Goal: Obtain resource: Download file/media

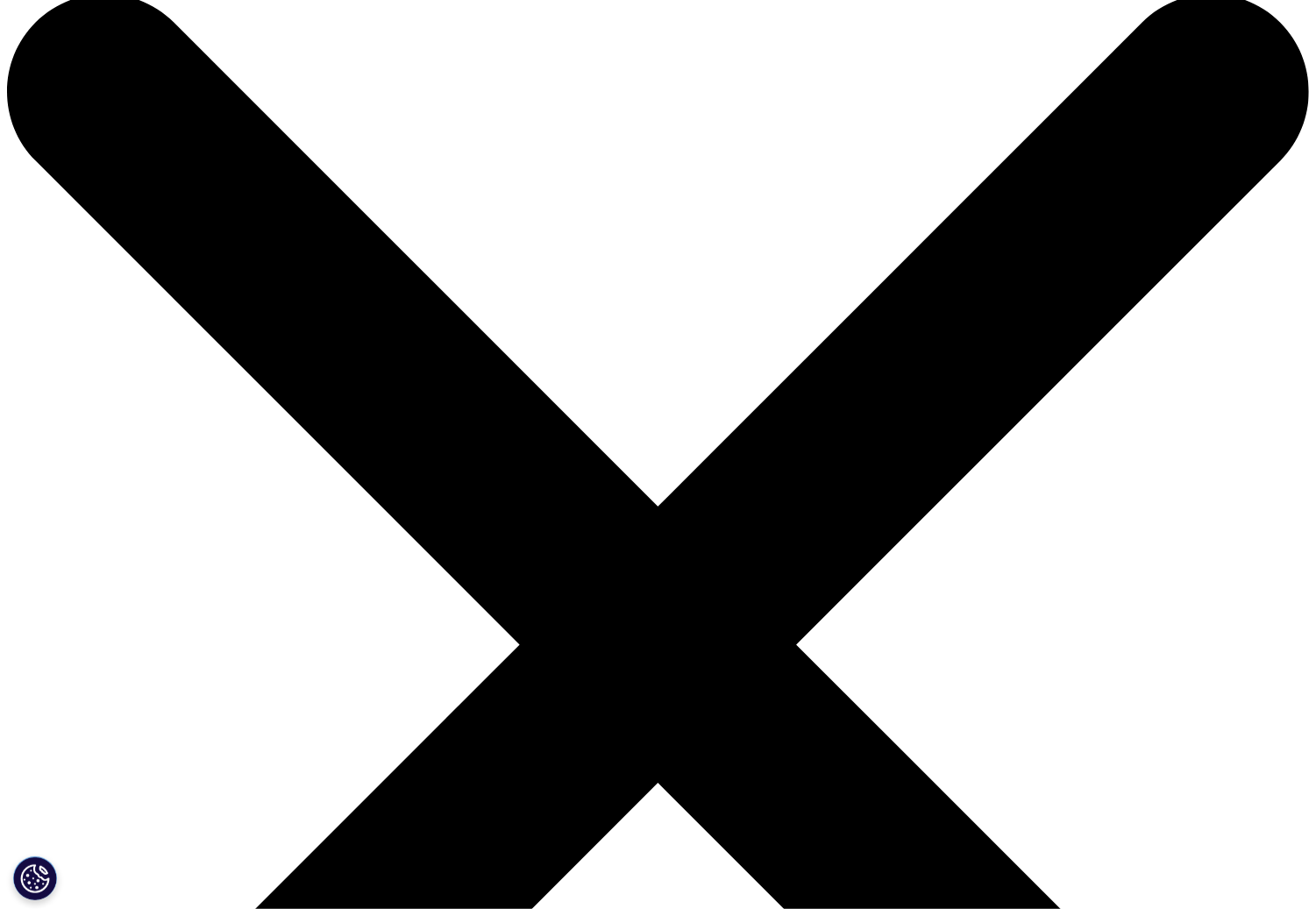
scroll to position [20, 0]
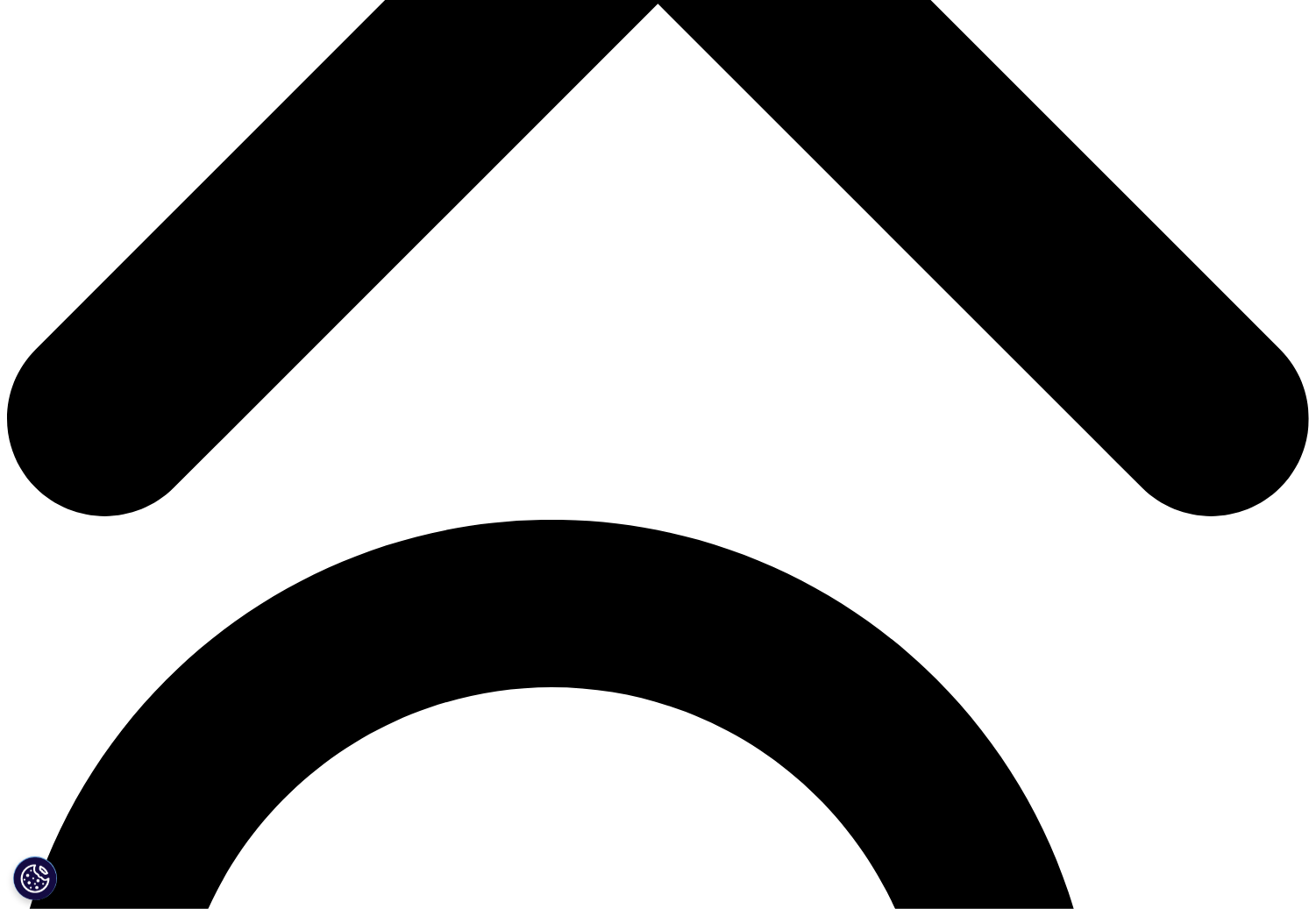
scroll to position [811, 0]
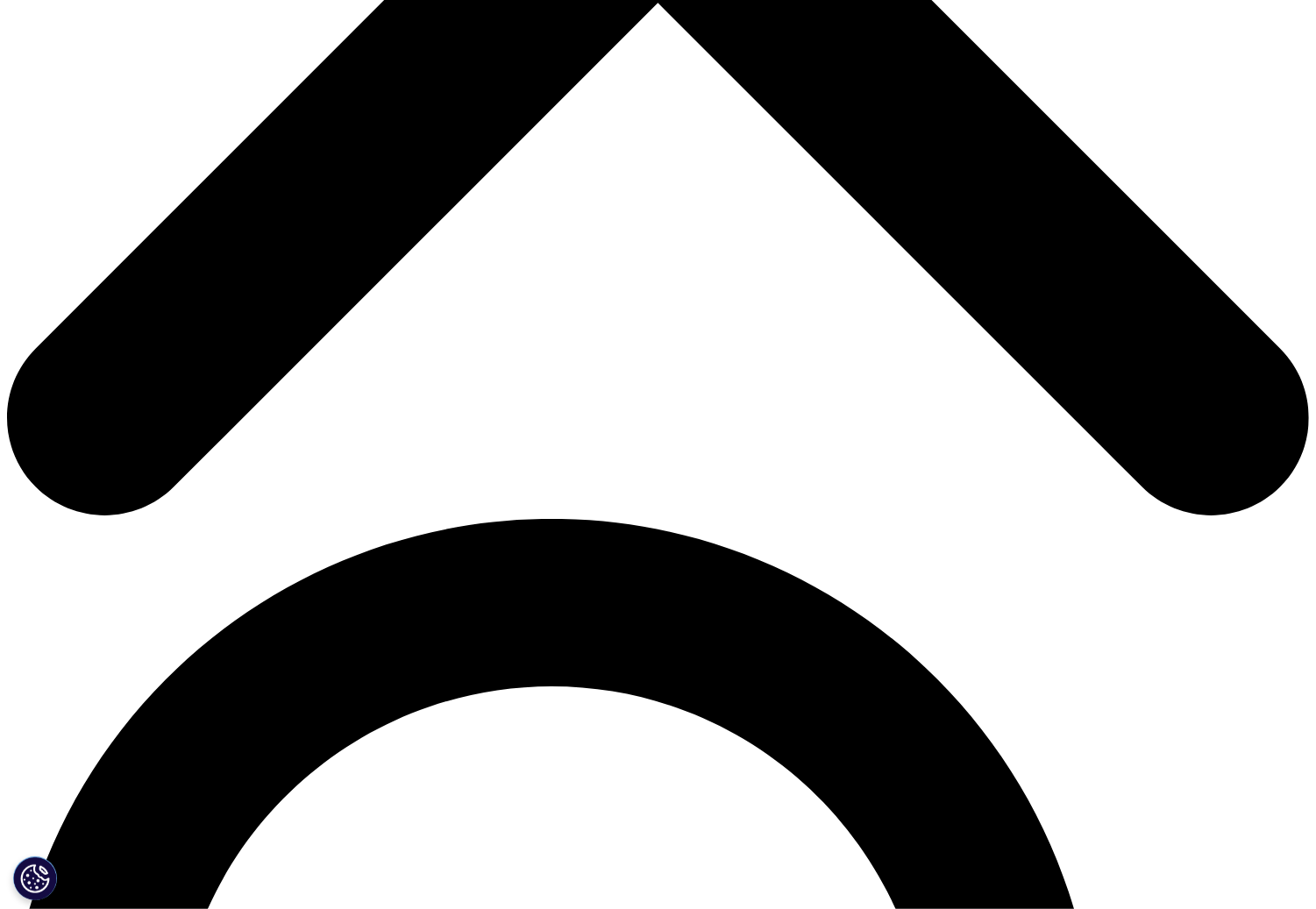
type input "Kat"
type input "Chang"
type input "changkat.hawaii@gmail.com"
select select "[GEOGRAPHIC_DATA]"
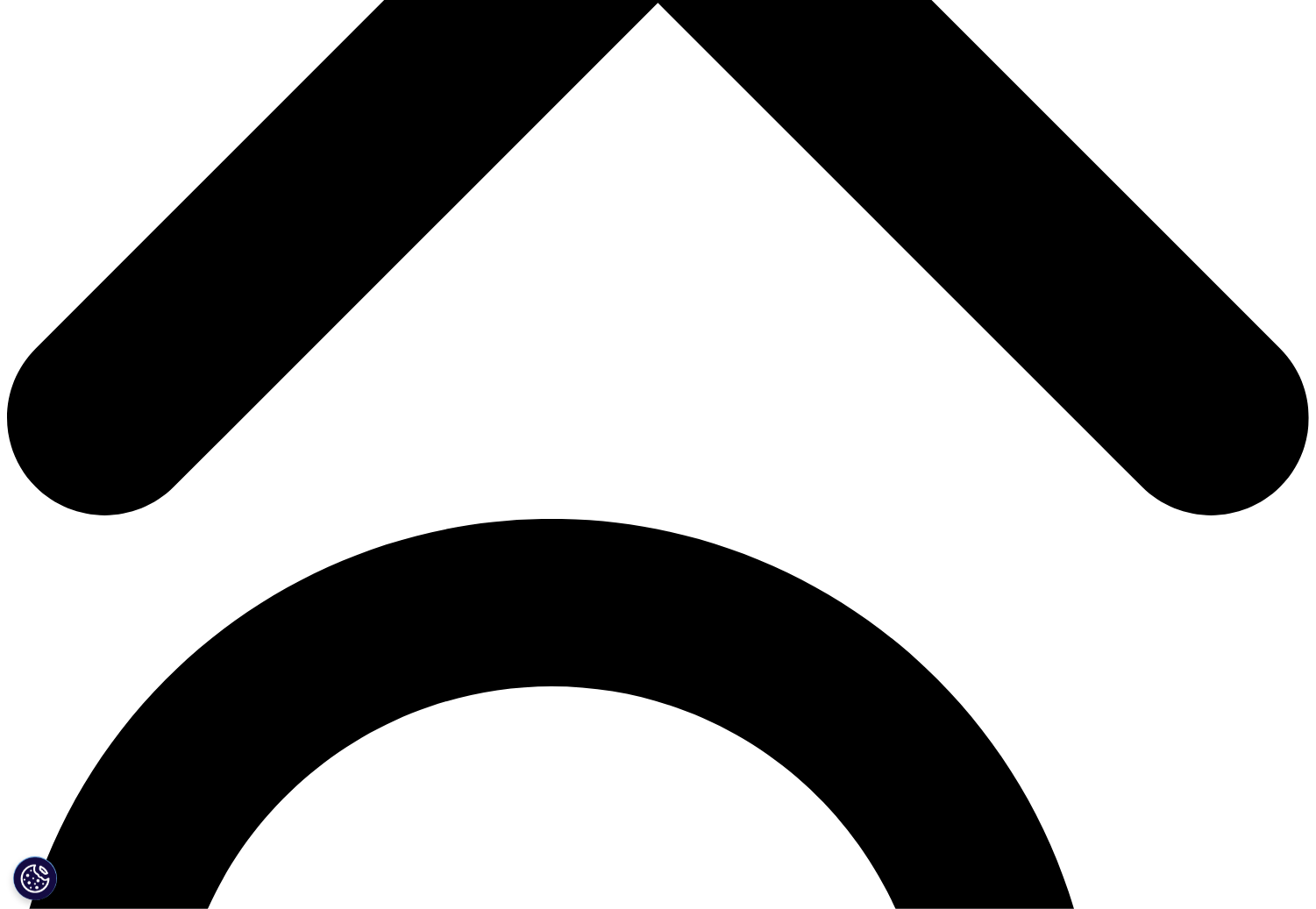
drag, startPoint x: 181, startPoint y: 378, endPoint x: 543, endPoint y: 408, distance: 363.2
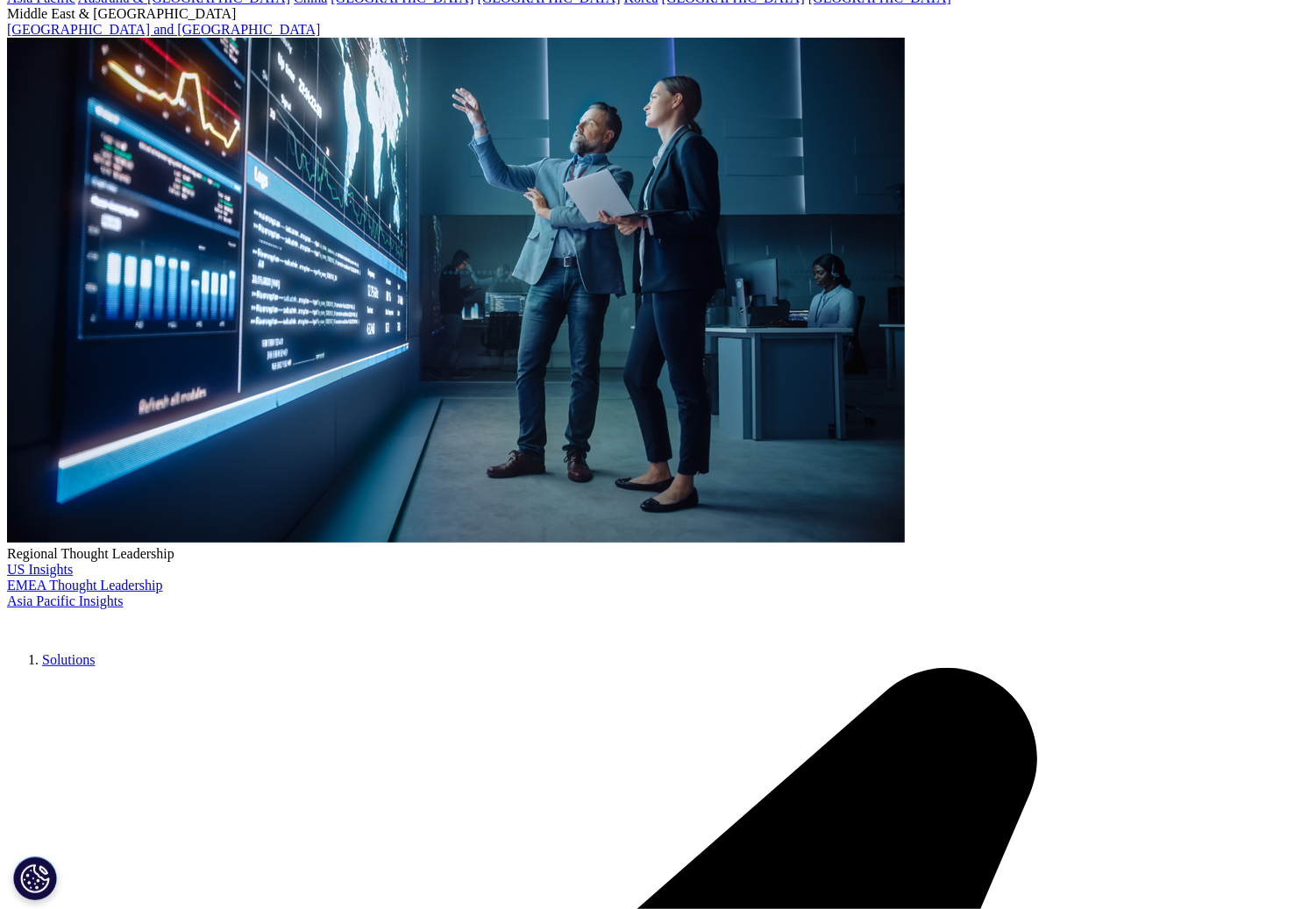
scroll to position [0, 0]
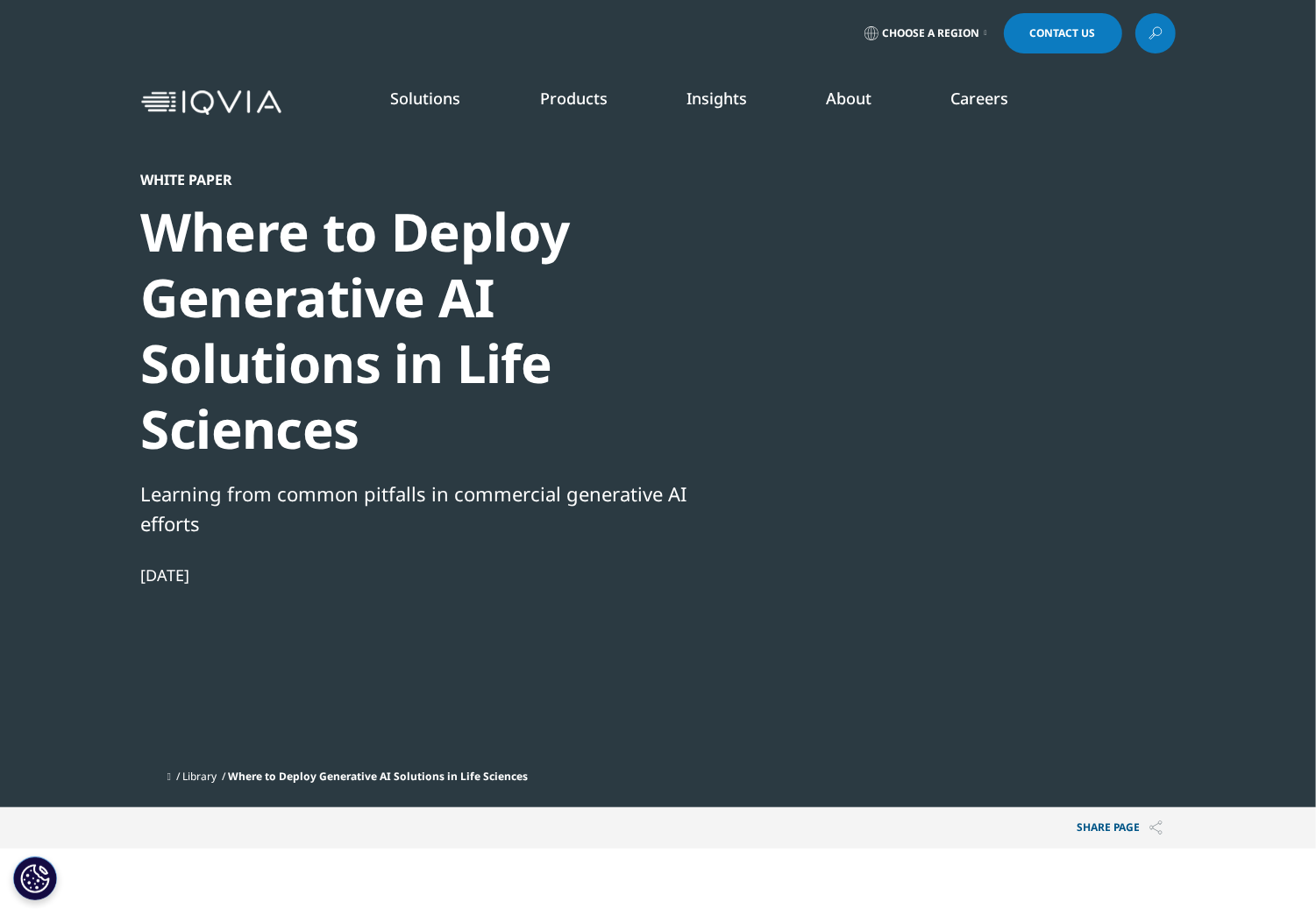
click at [1041, 453] on div at bounding box center [1006, 368] width 338 height 394
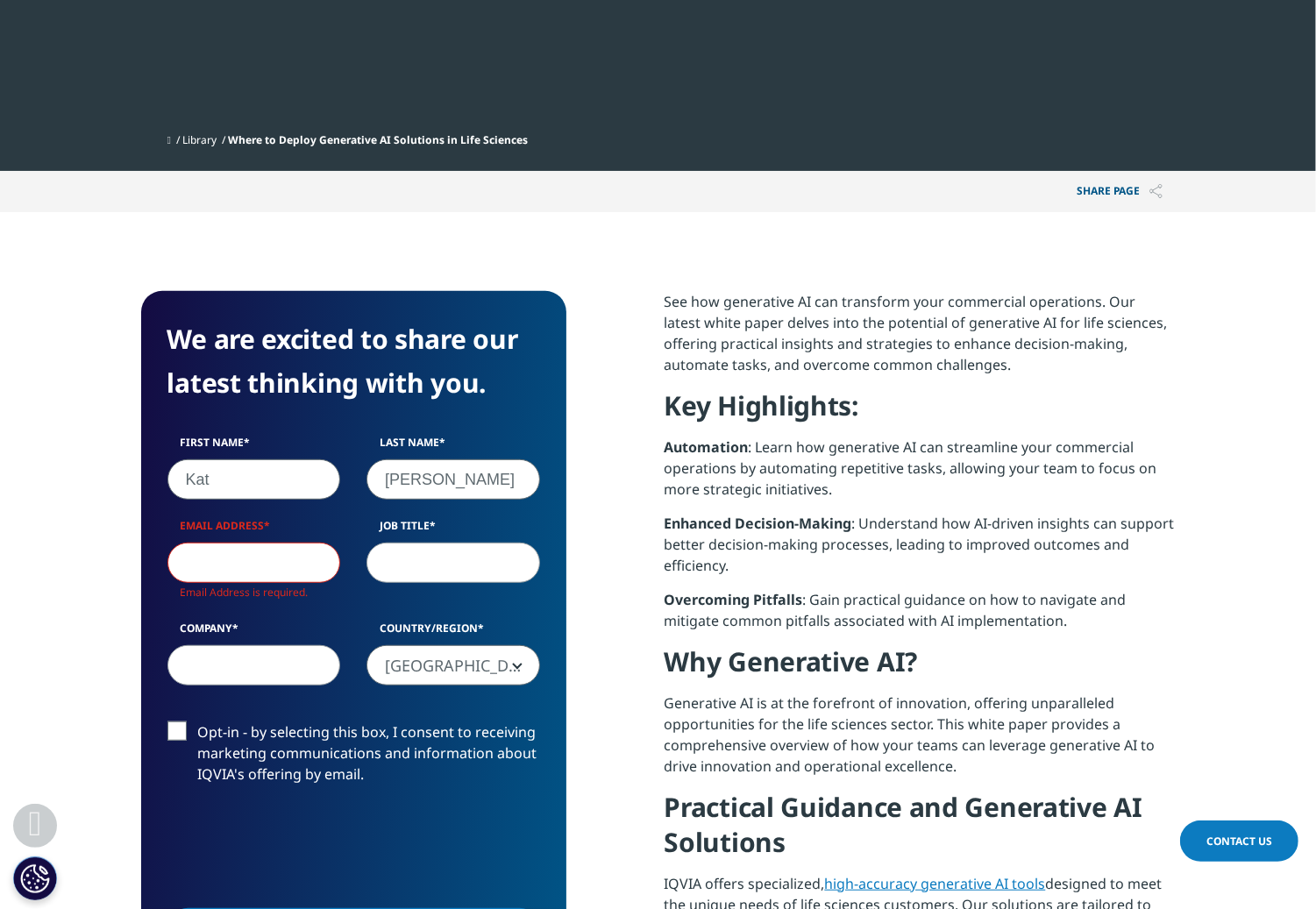
scroll to position [711, 0]
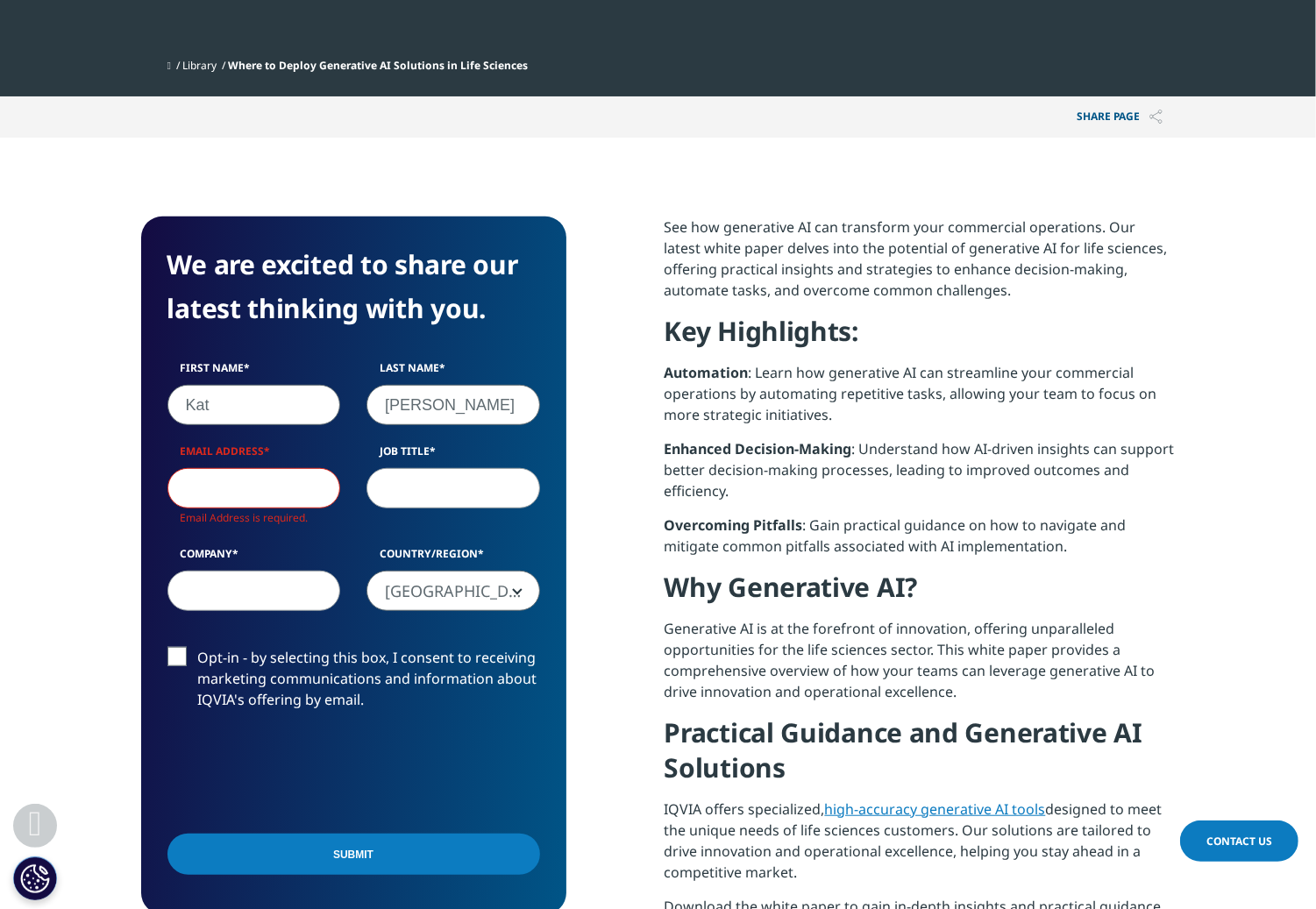
click at [277, 489] on input "Email Address" at bounding box center [254, 487] width 173 height 40
click at [277, 486] on input "Email Address" at bounding box center [254, 487] width 173 height 40
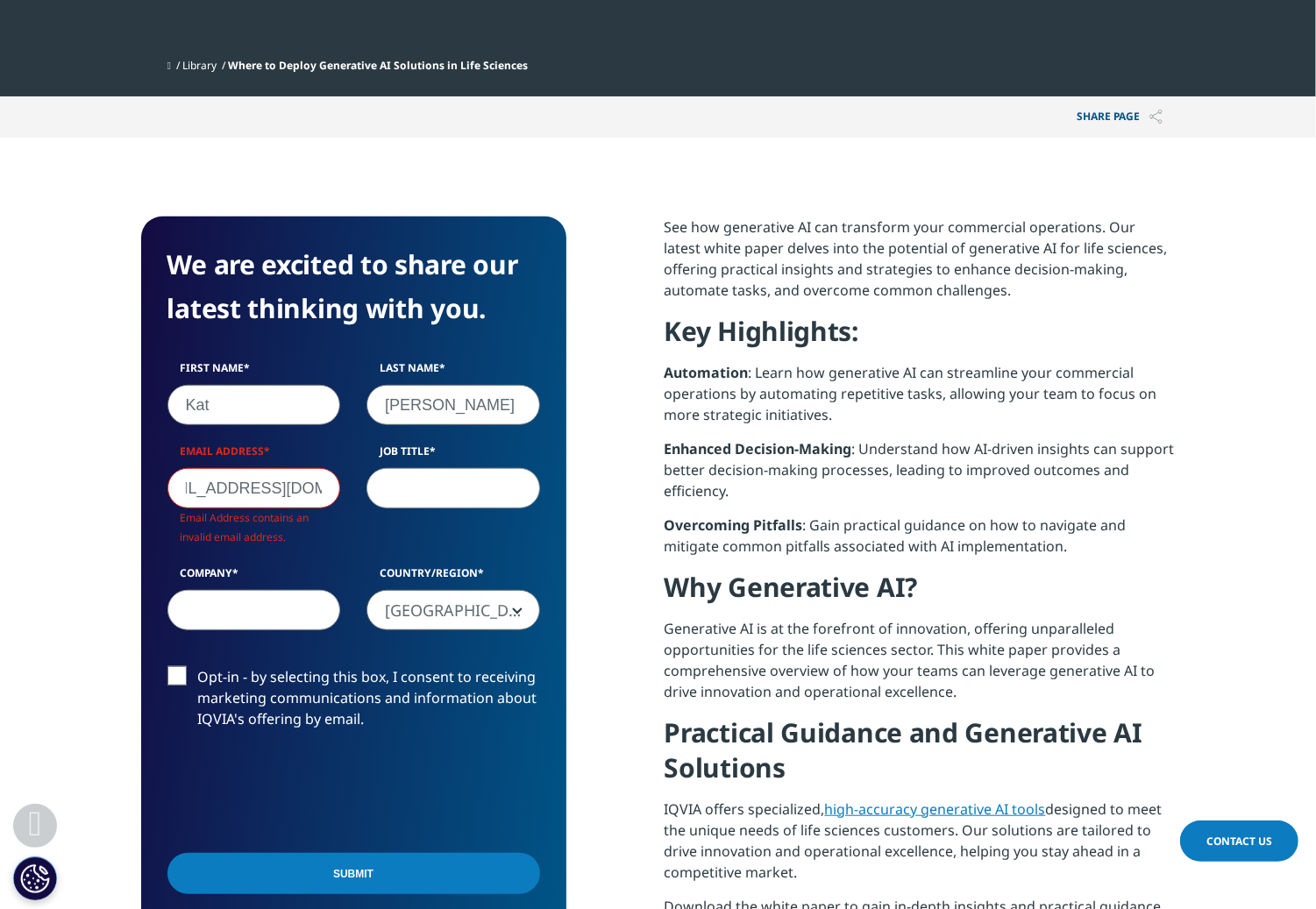
scroll to position [9, 9]
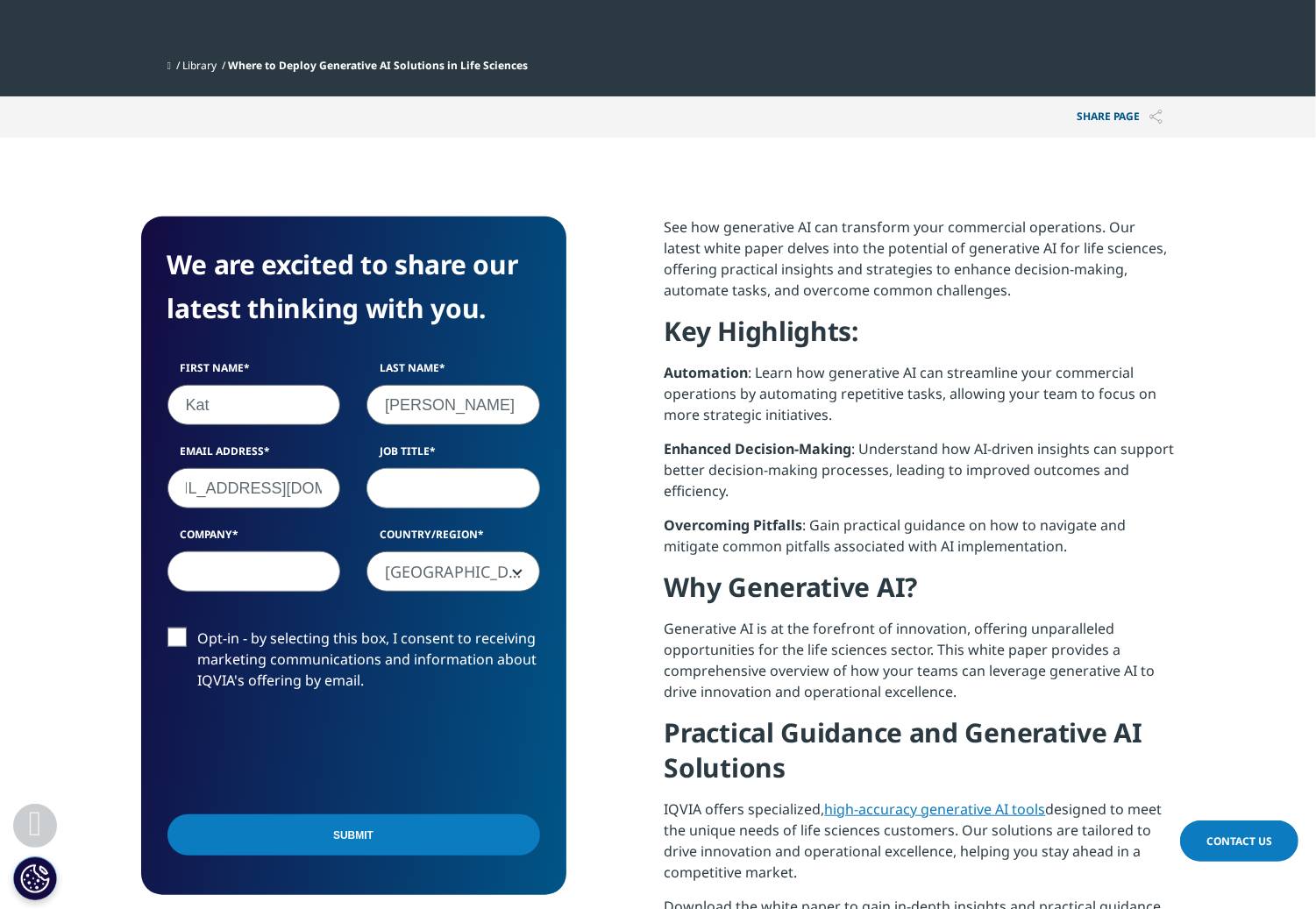
type input "katchangphd@gmail.com"
click at [448, 483] on input "Job Title" at bounding box center [453, 487] width 173 height 40
type input "Alliances"
click at [301, 567] on input "Company" at bounding box center [254, 571] width 173 height 40
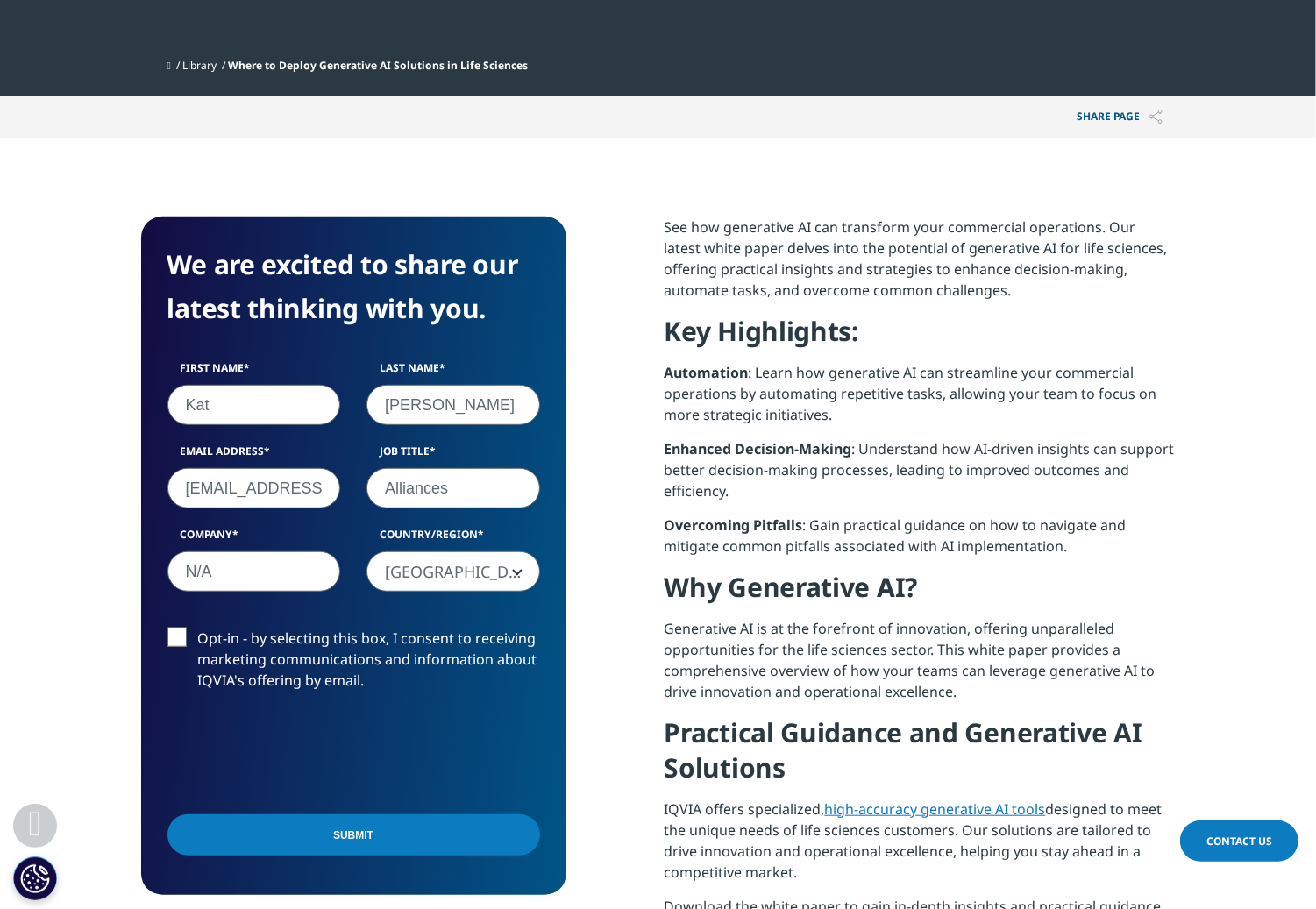
type input "N/A"
click at [384, 828] on input "Submit" at bounding box center [354, 834] width 373 height 41
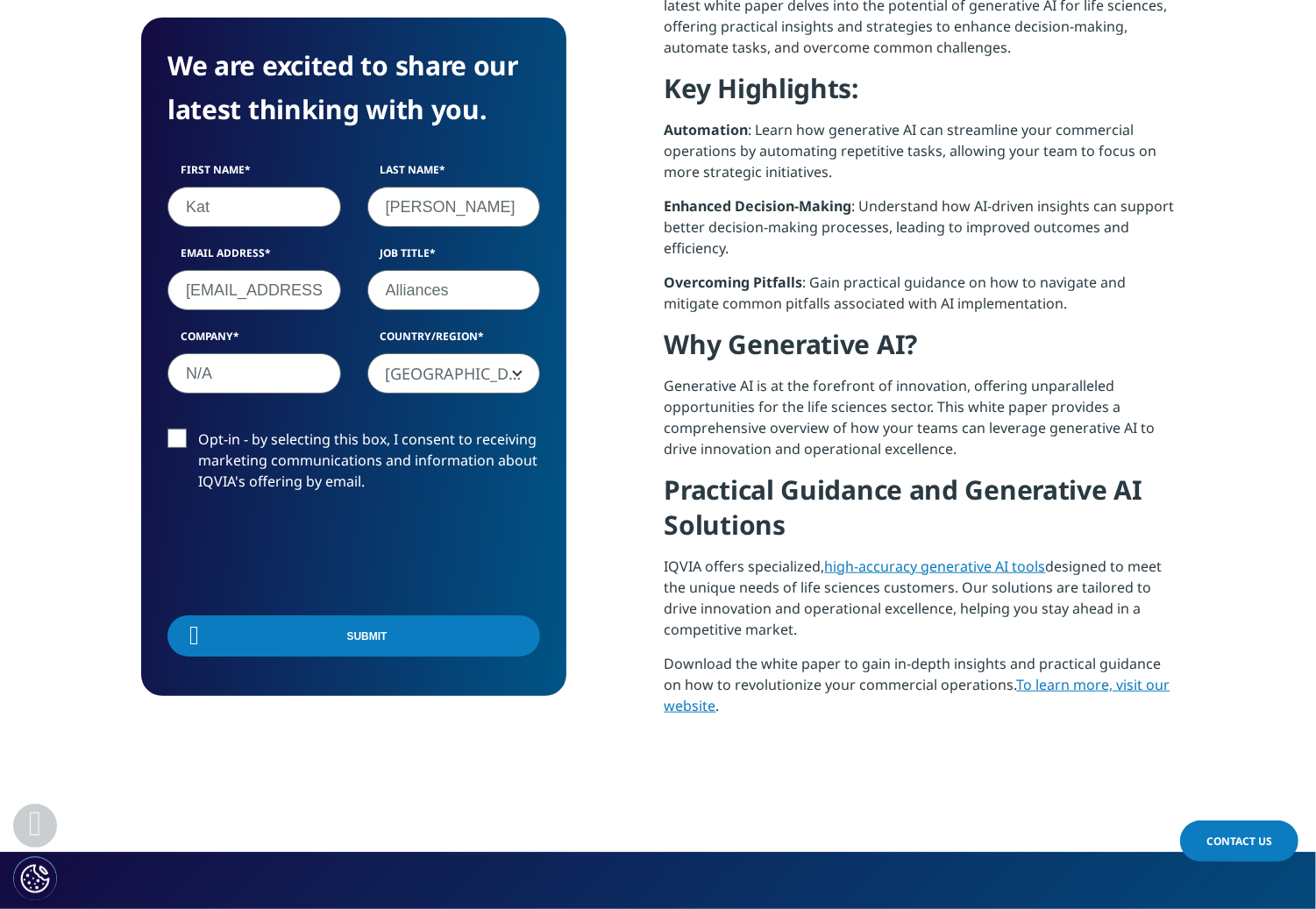
scroll to position [9, 9]
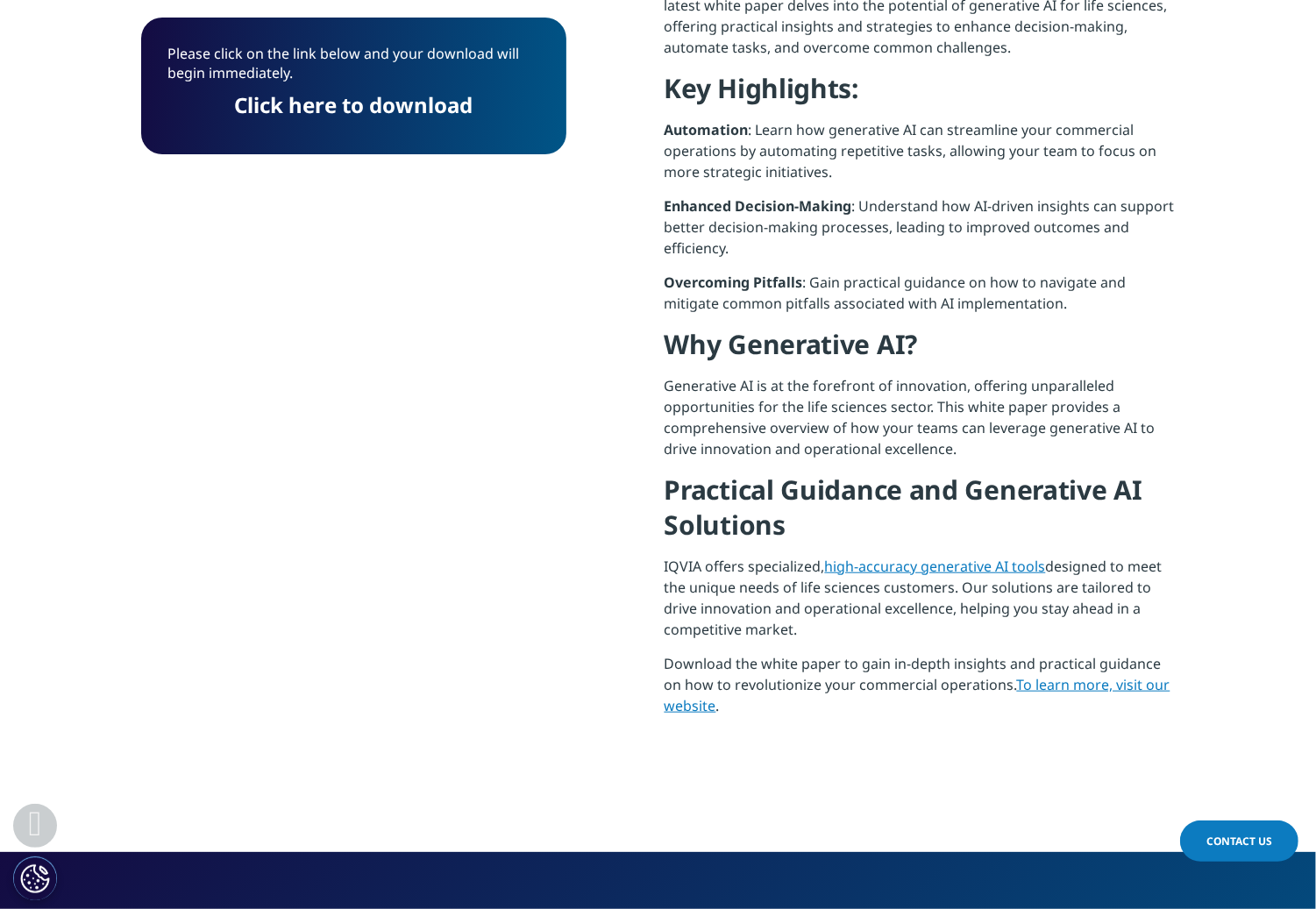
click at [457, 103] on link "Click here to download" at bounding box center [354, 105] width 239 height 29
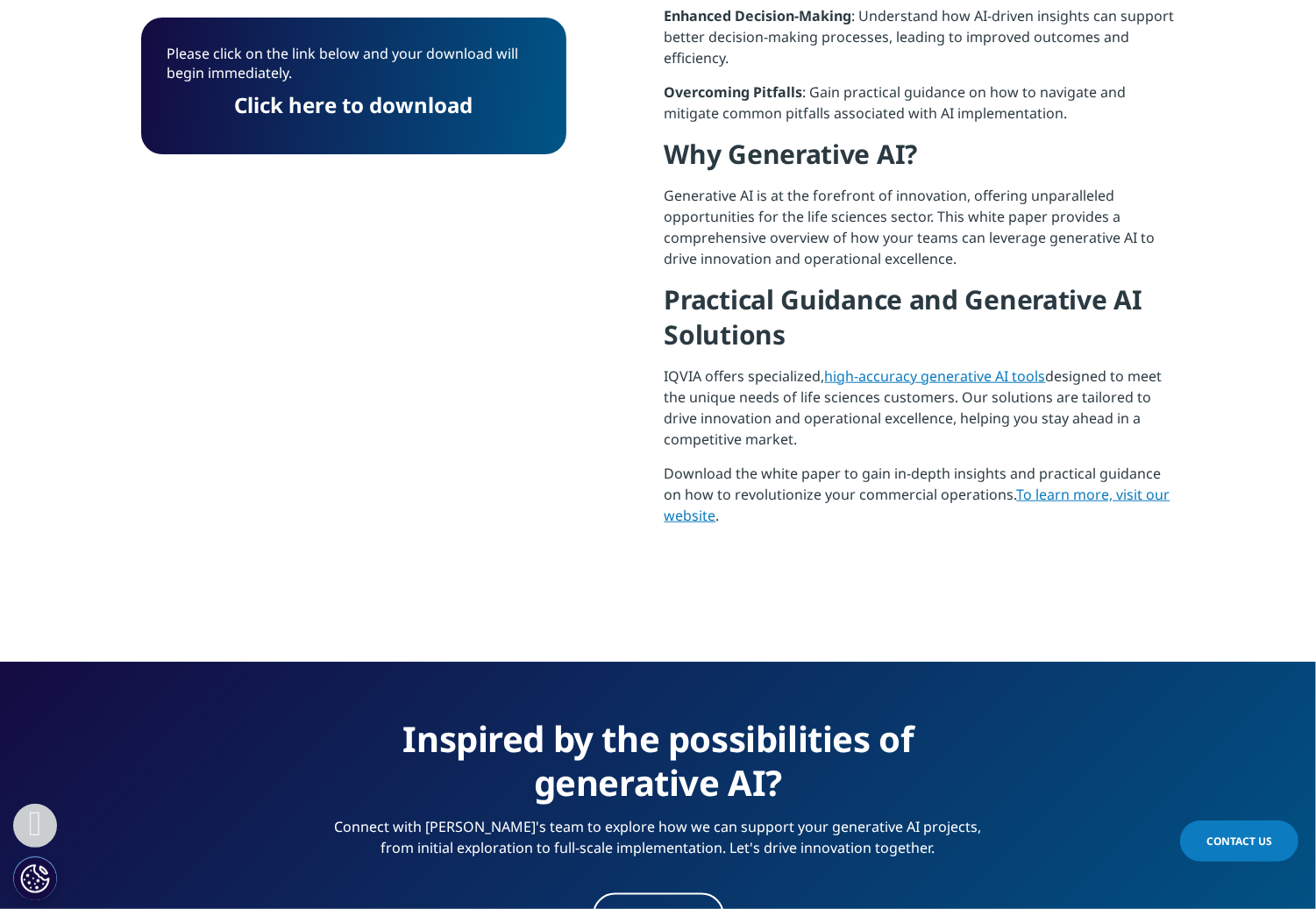
scroll to position [0, 351]
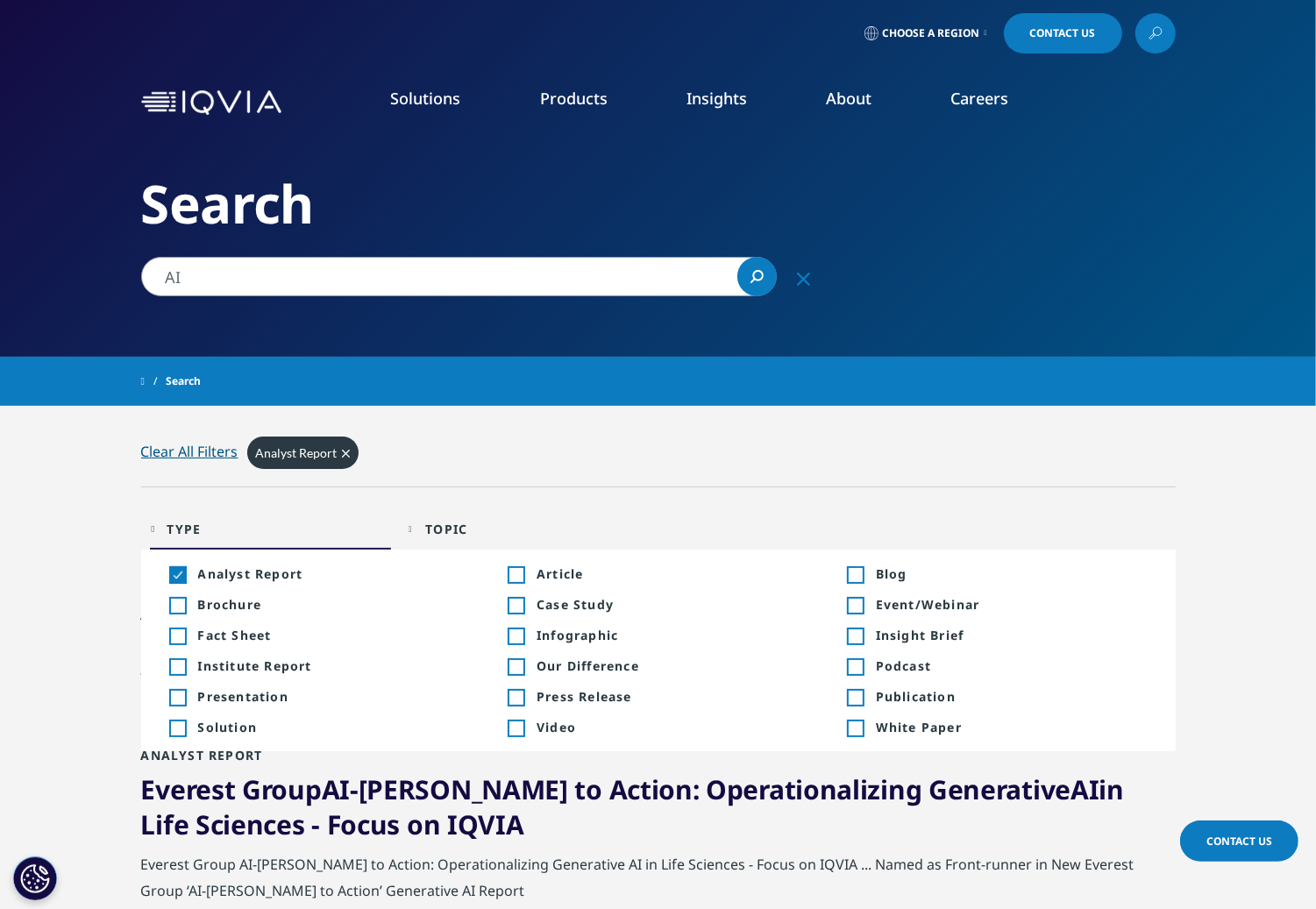
click at [202, 654] on li "Toggle Institute Report +4 Toggle" at bounding box center [320, 666] width 339 height 31
click at [184, 662] on div "Toggle" at bounding box center [178, 667] width 16 height 16
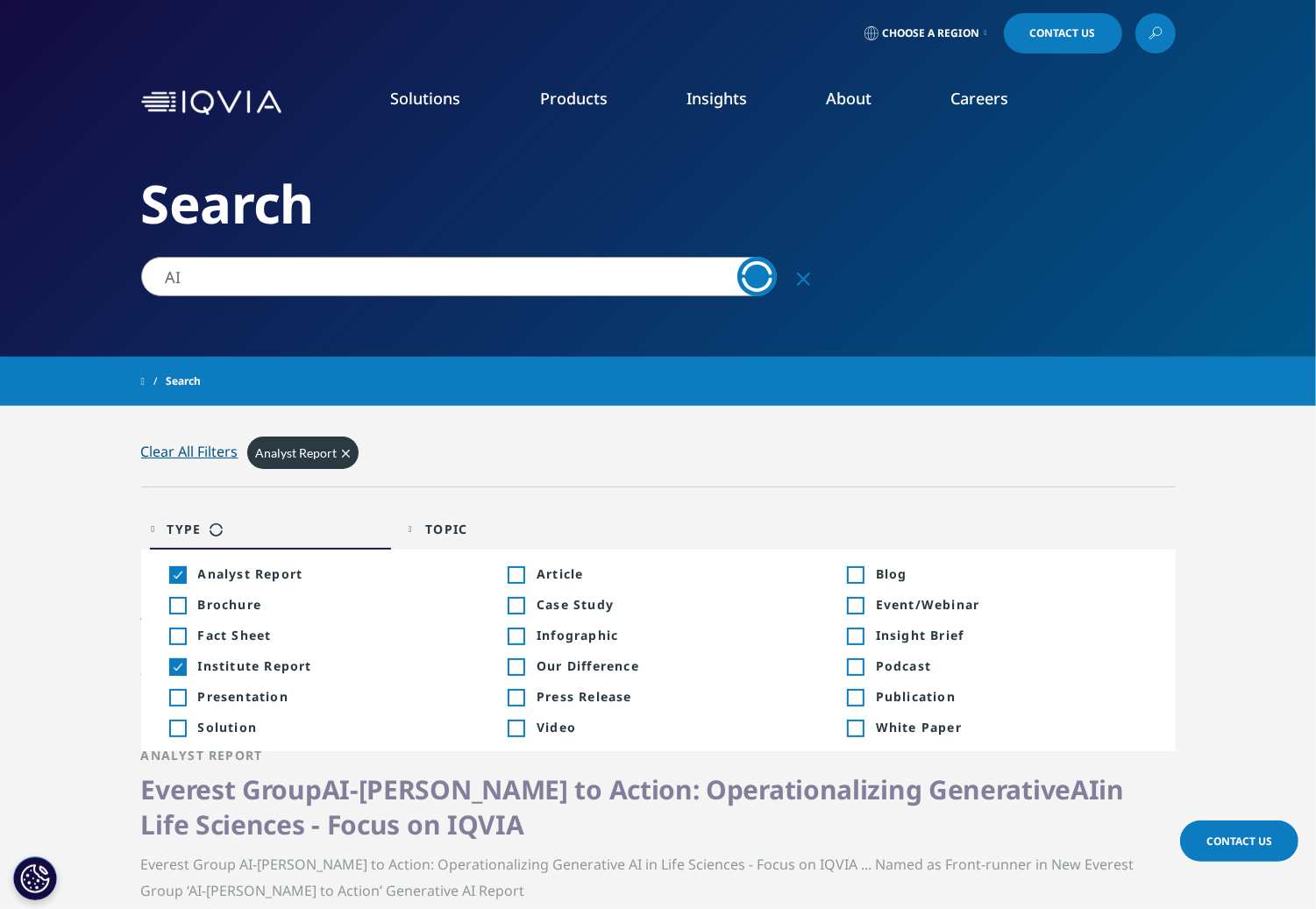
click at [183, 688] on div "Toggle Presentation +2" at bounding box center [320, 696] width 301 height 17
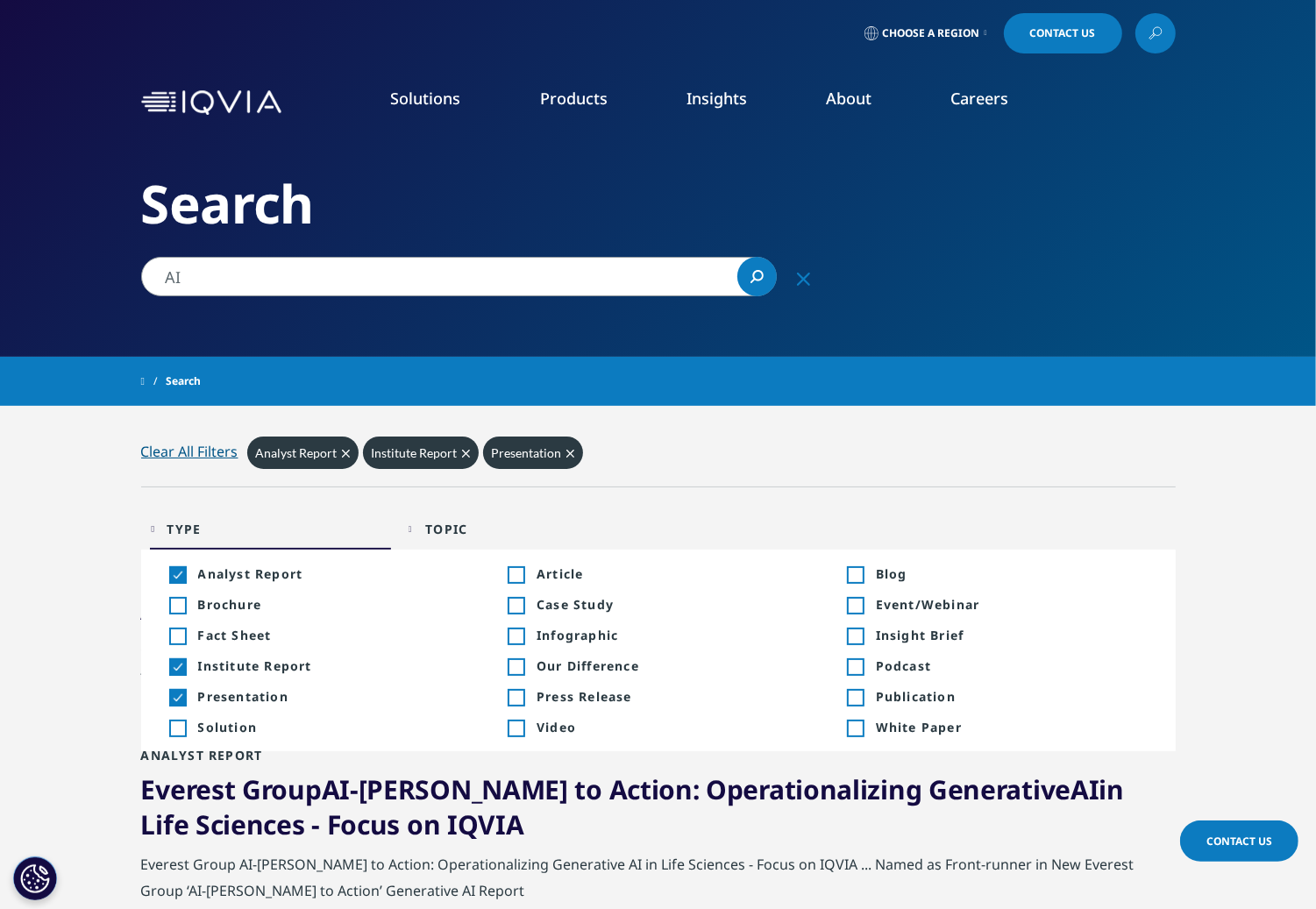
click at [857, 697] on div "Toggle" at bounding box center [855, 698] width 16 height 16
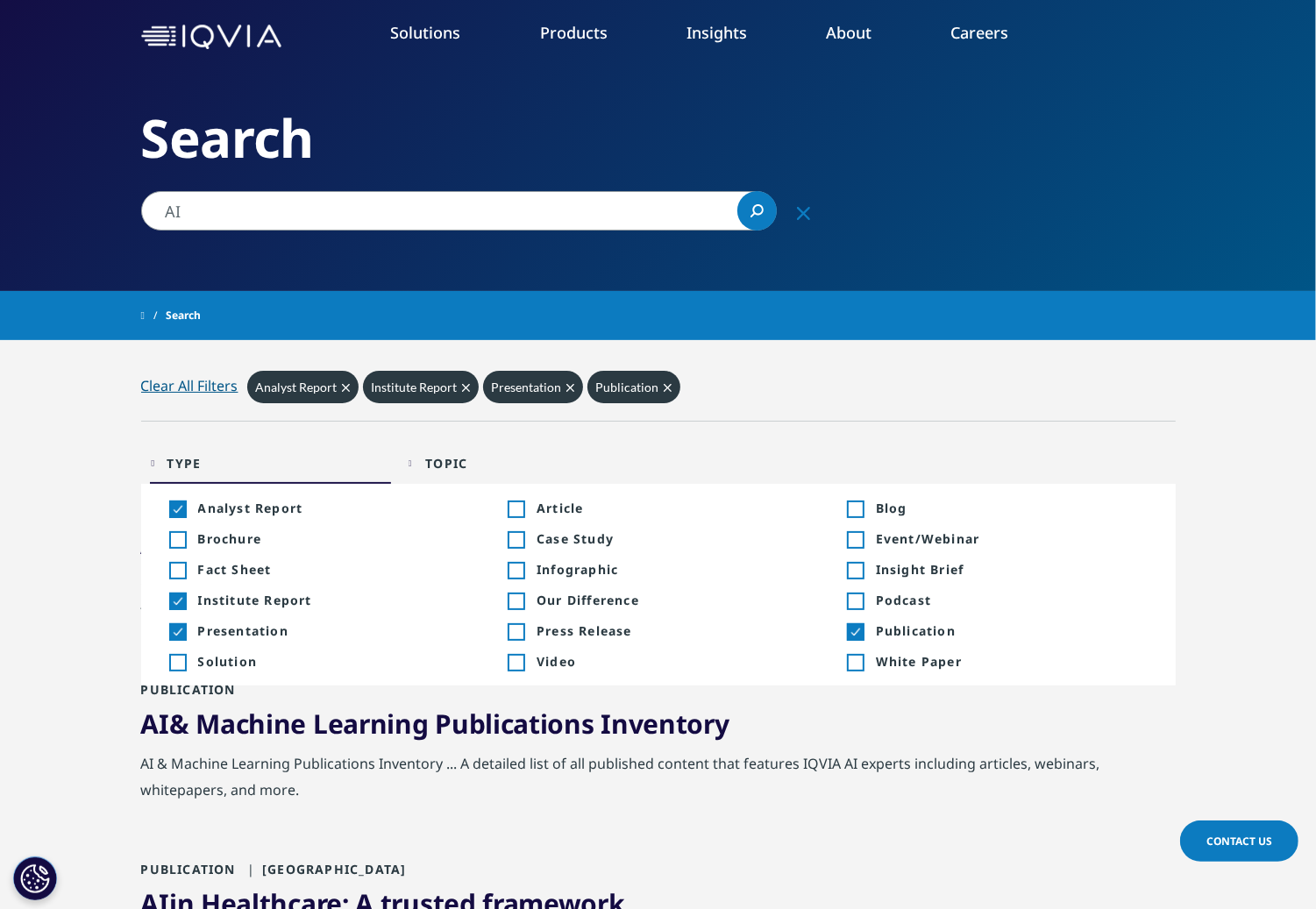
scroll to position [64, 0]
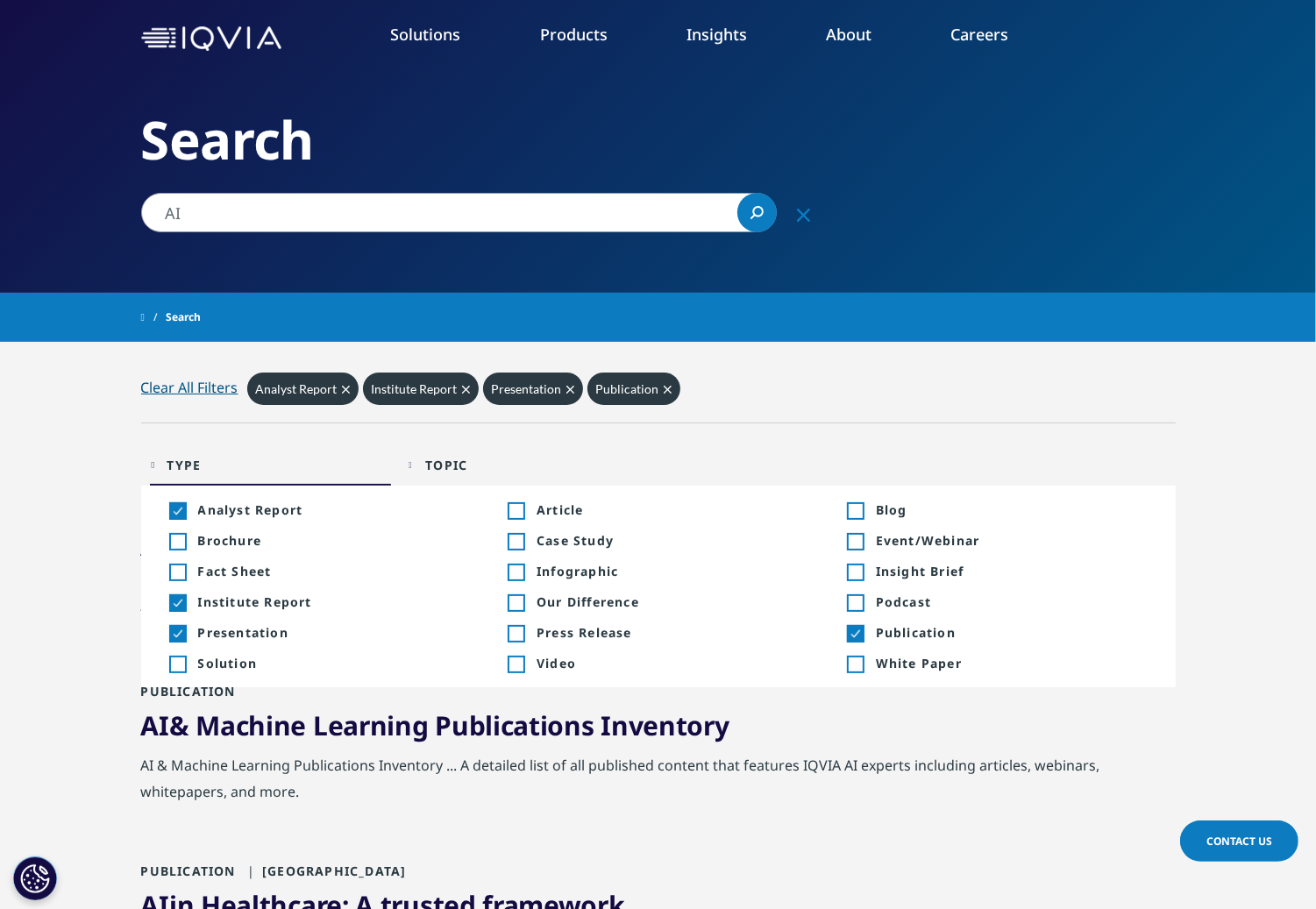
click at [717, 208] on input "AI" at bounding box center [459, 212] width 636 height 39
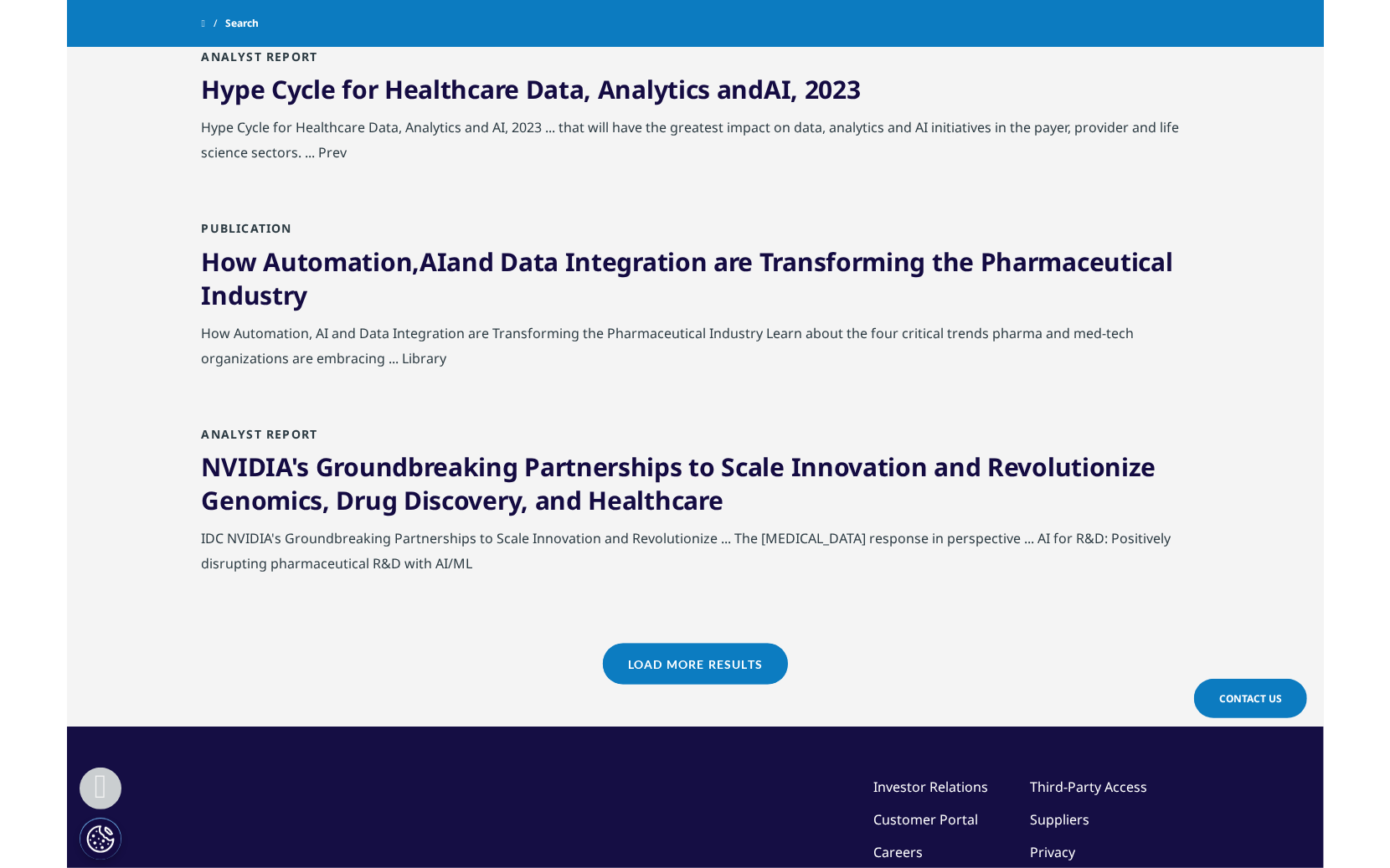
scroll to position [1752, 0]
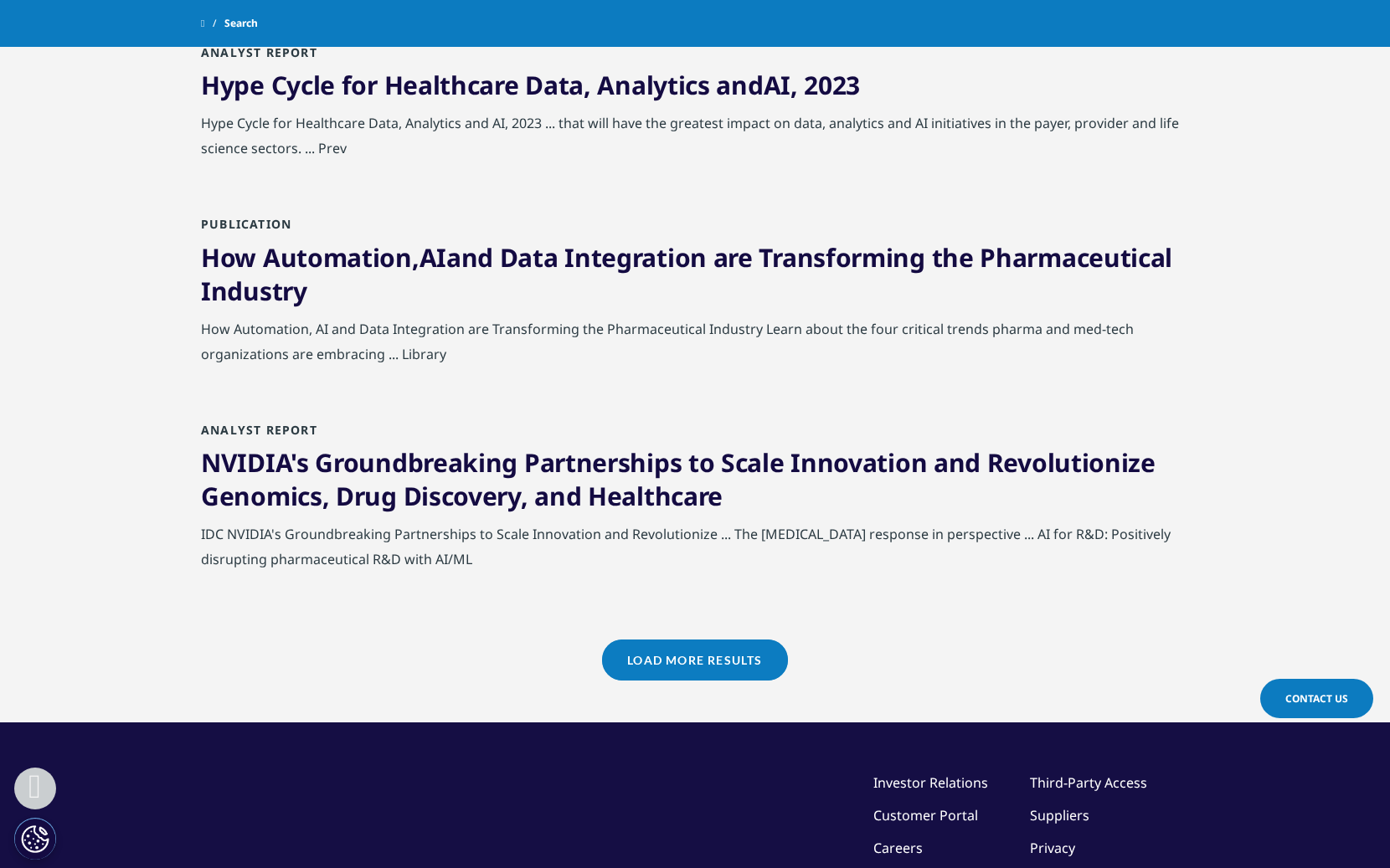
drag, startPoint x: 528, startPoint y: 483, endPoint x: 1011, endPoint y: 3, distance: 680.9
click at [767, 381] on div "Publication How Automation, AI and Data Integration are Transforming the Pharma…" at bounding box center [695, 319] width 988 height 205
click at [658, 648] on link "Load More Results" at bounding box center [695, 659] width 185 height 41
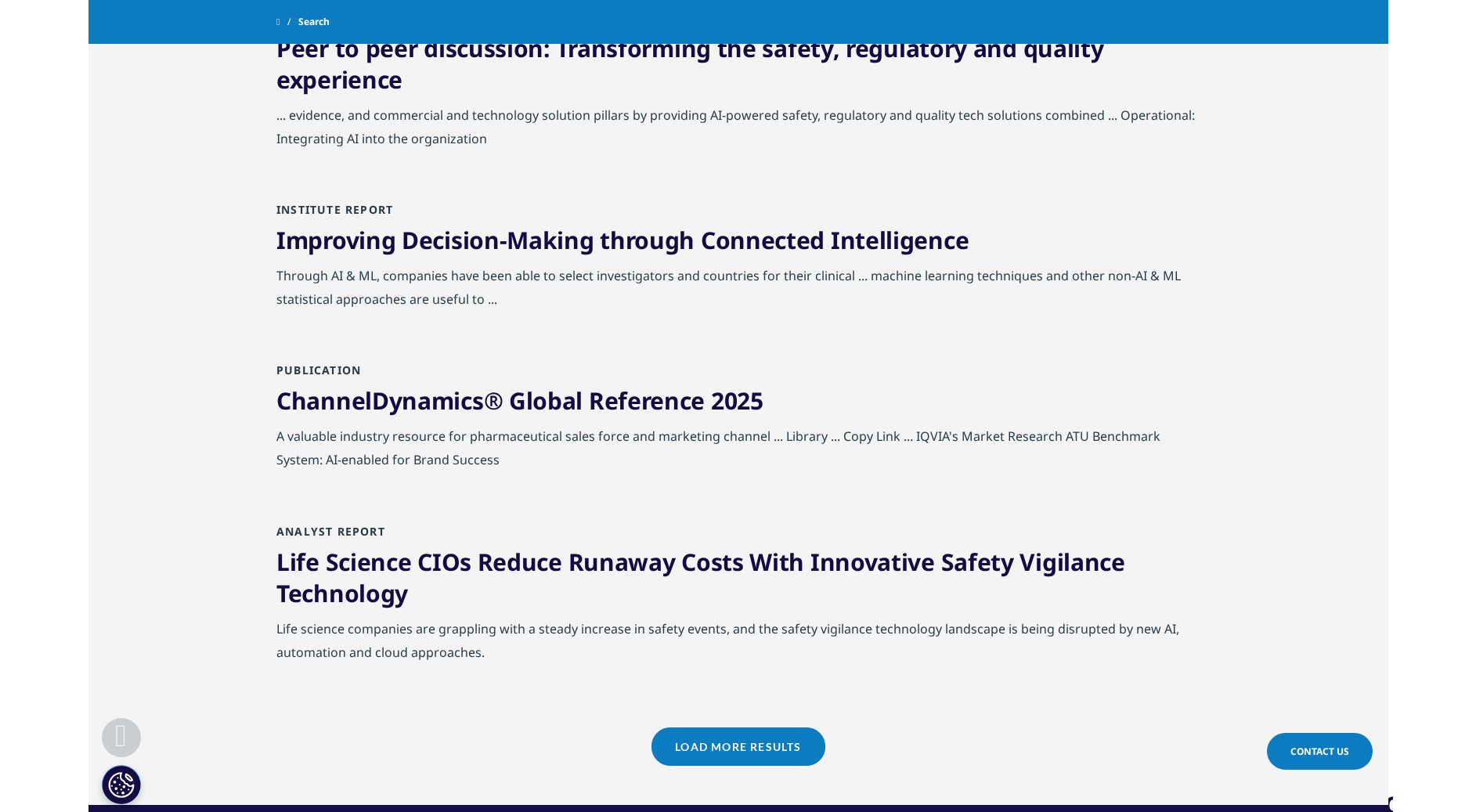
scroll to position [3213, 0]
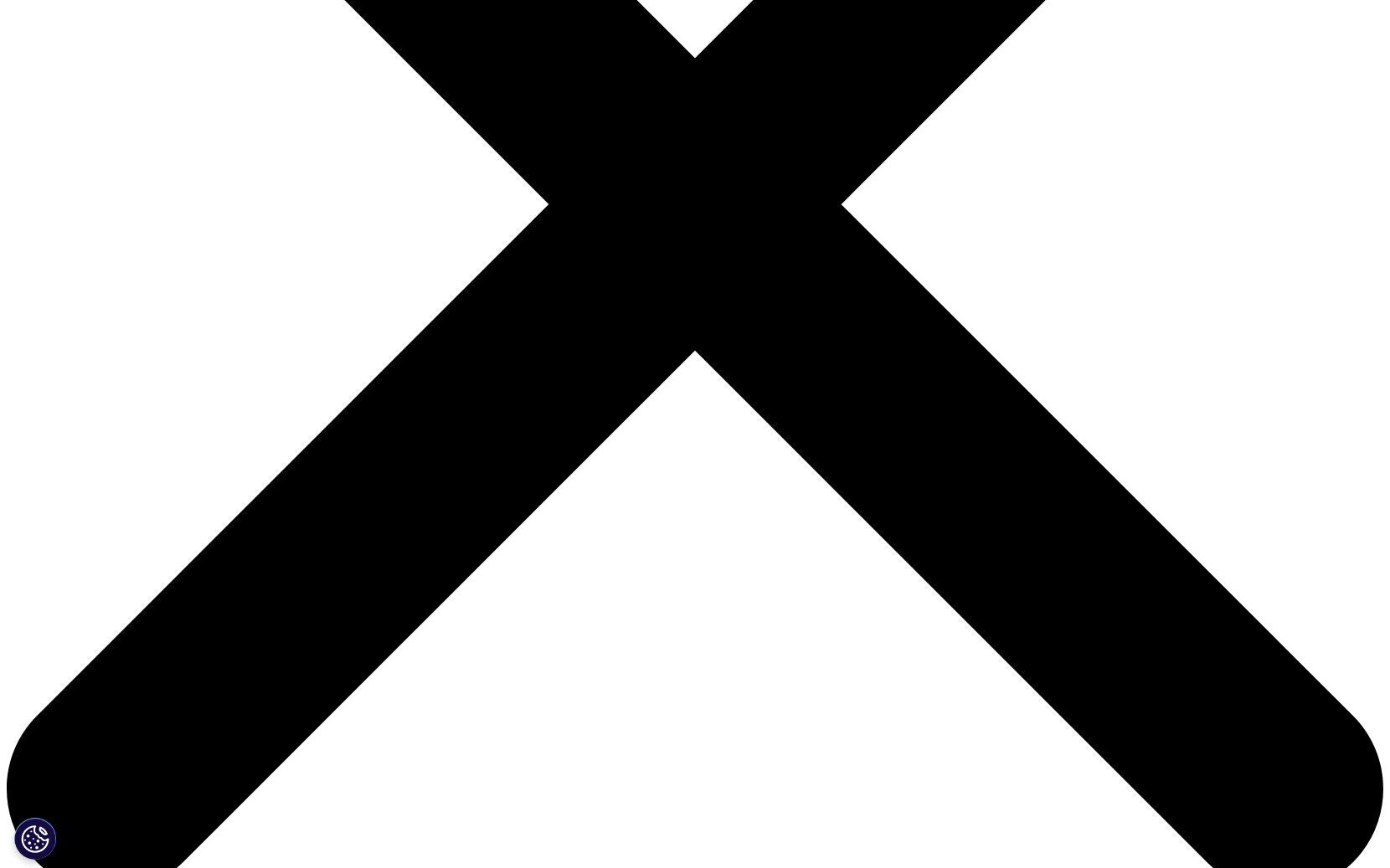
scroll to position [511, 0]
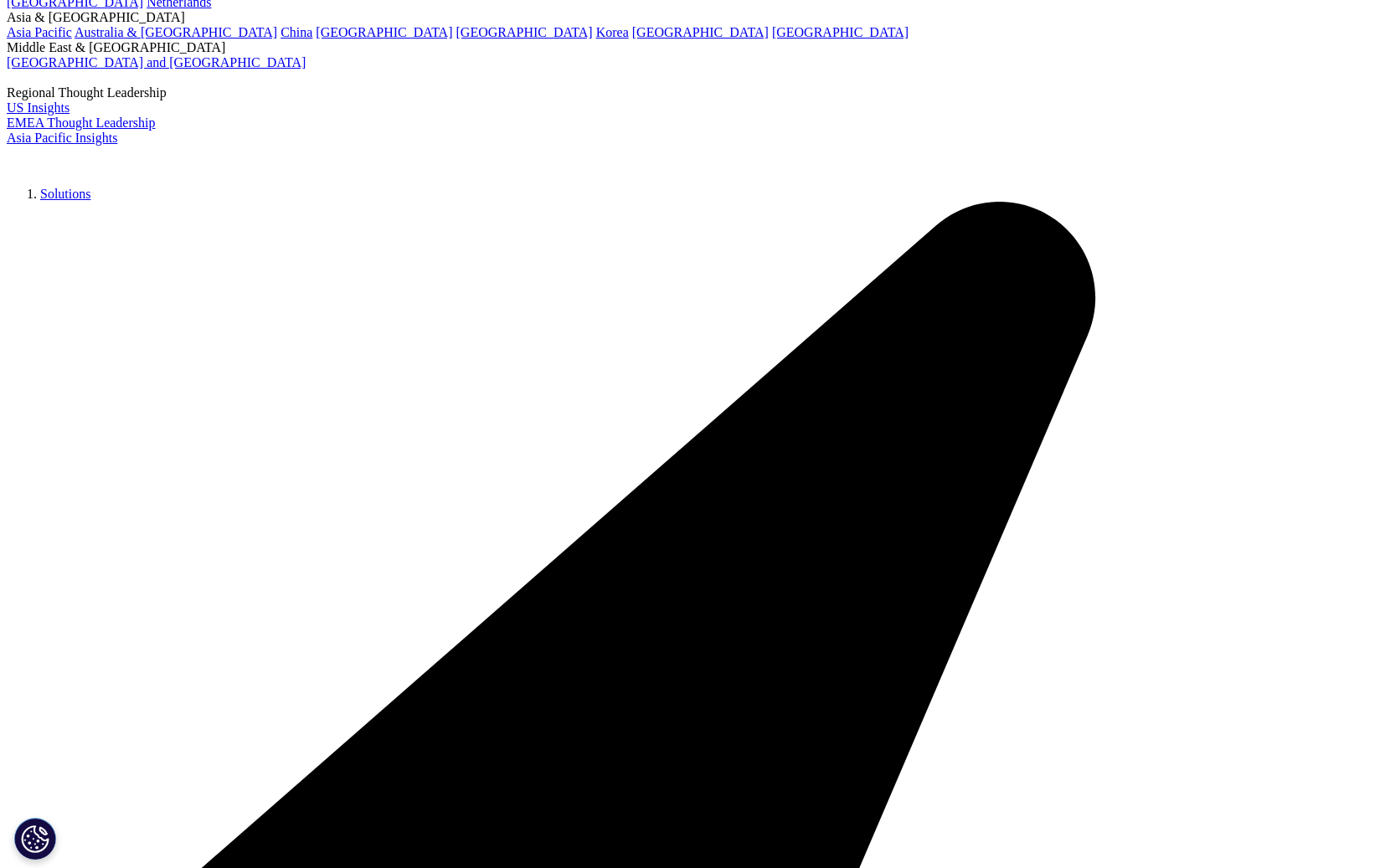
scroll to position [232, 0]
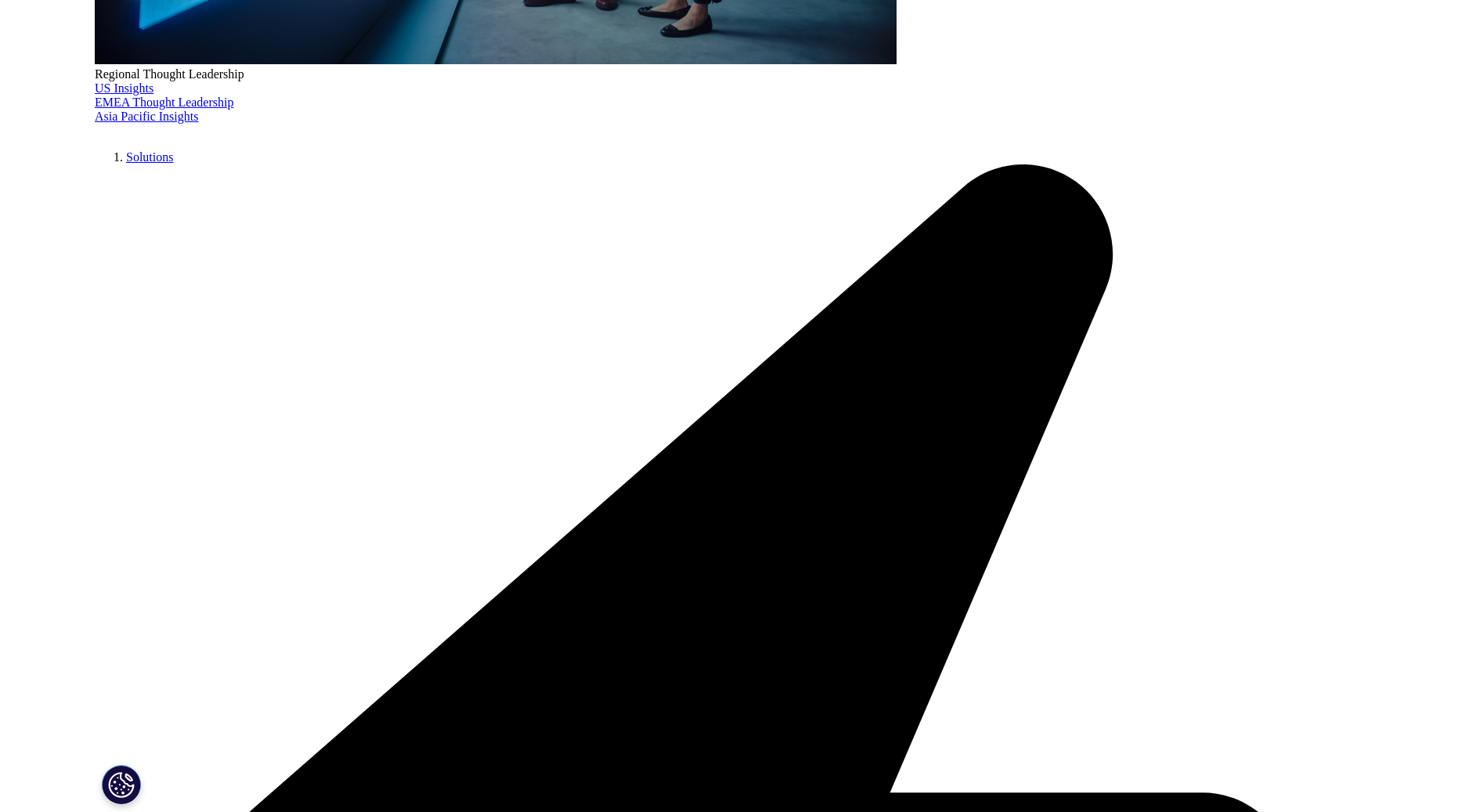
scroll to position [652, 0]
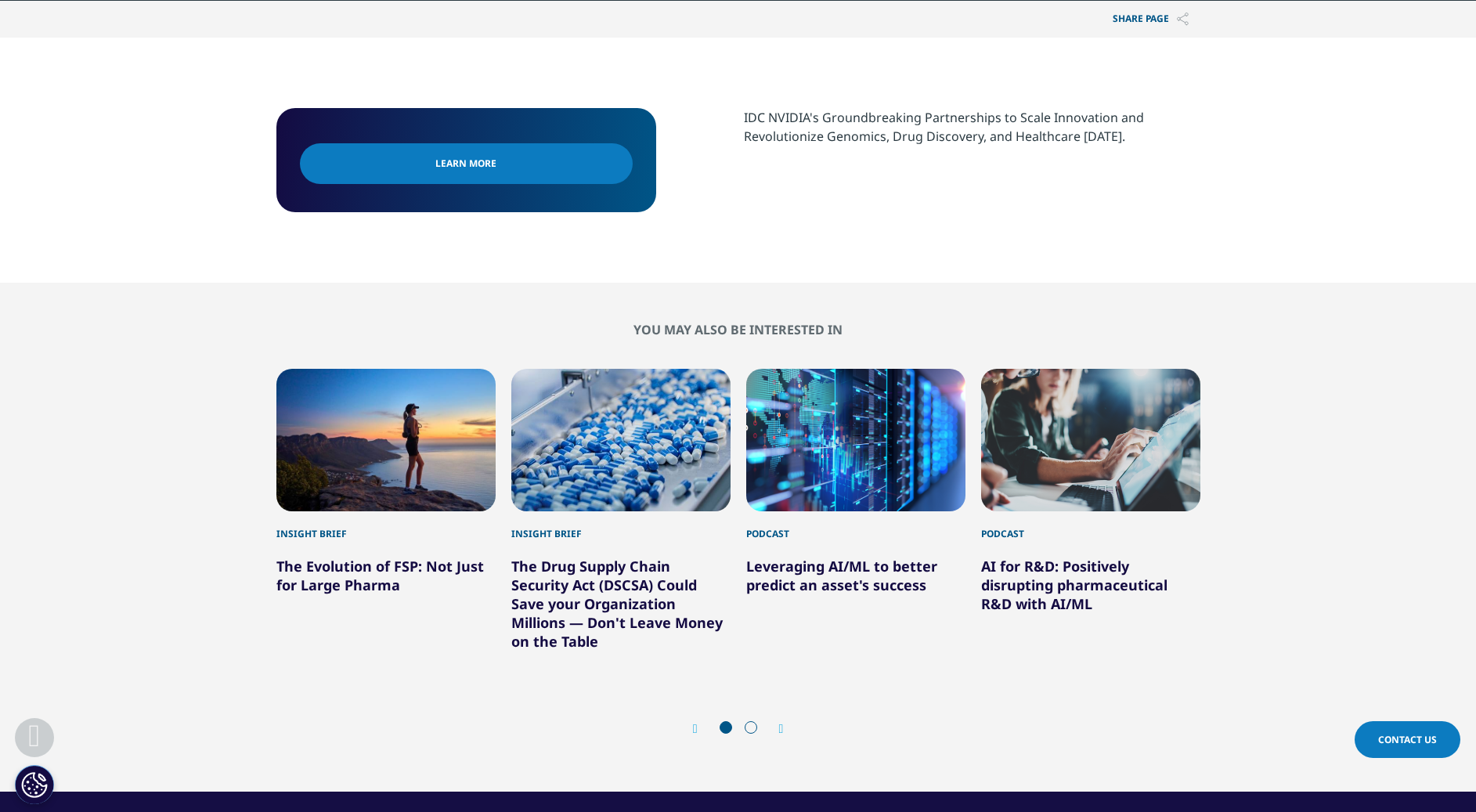
scroll to position [684, 0]
